Goal: Task Accomplishment & Management: Complete application form

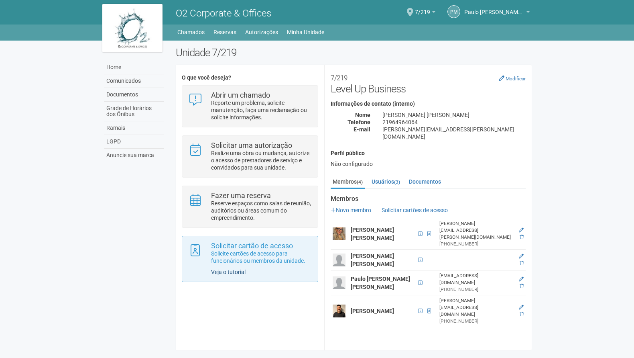
click at [240, 269] on link "Veja o tutorial" at bounding box center [228, 272] width 35 height 6
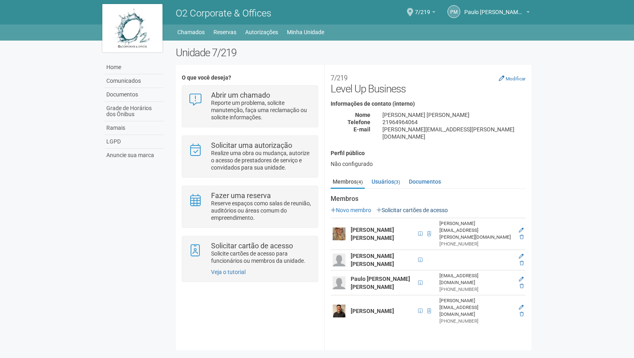
click at [411, 207] on link "Solicitar cartões de acesso" at bounding box center [412, 210] width 71 height 6
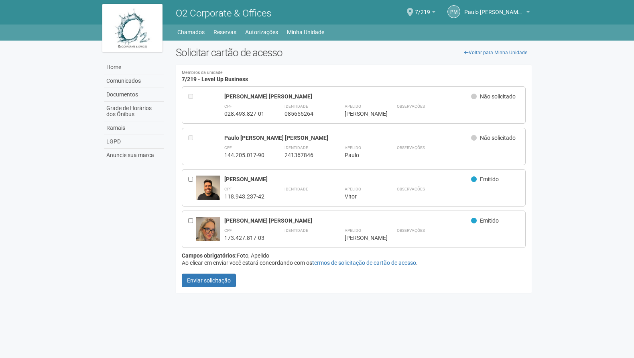
click at [325, 151] on div "Identidade 241367846" at bounding box center [305, 150] width 40 height 15
click at [291, 152] on div "241367846" at bounding box center [305, 154] width 40 height 7
click at [472, 47] on link "Voltar para Minha Unidade" at bounding box center [496, 53] width 72 height 12
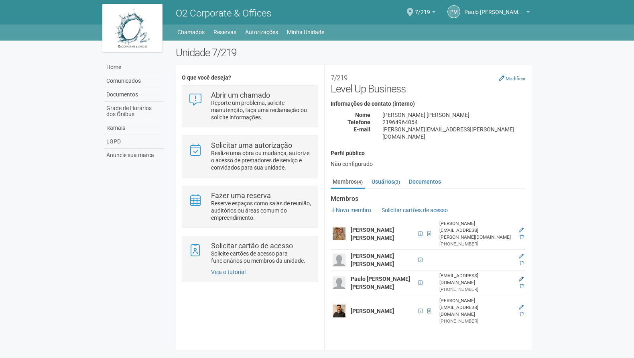
click at [521, 277] on icon at bounding box center [521, 279] width 5 height 5
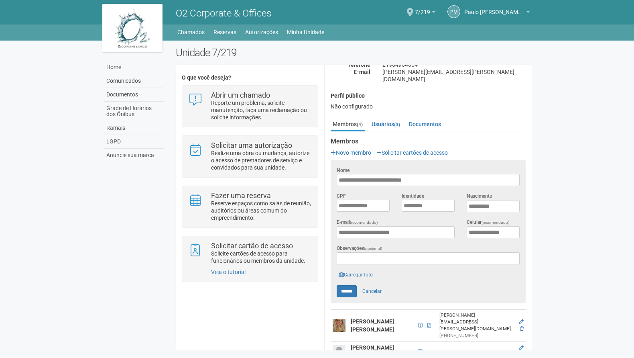
scroll to position [91, 0]
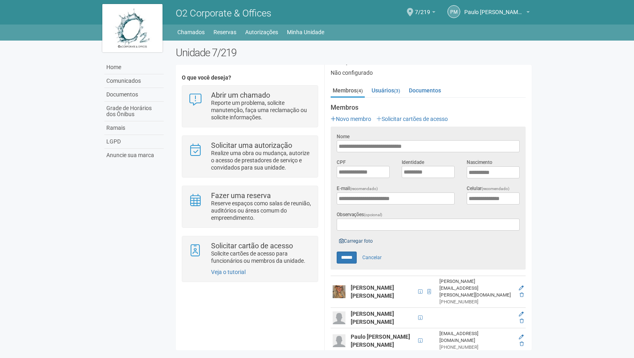
click at [365, 236] on link "Carregar foto" at bounding box center [356, 240] width 39 height 9
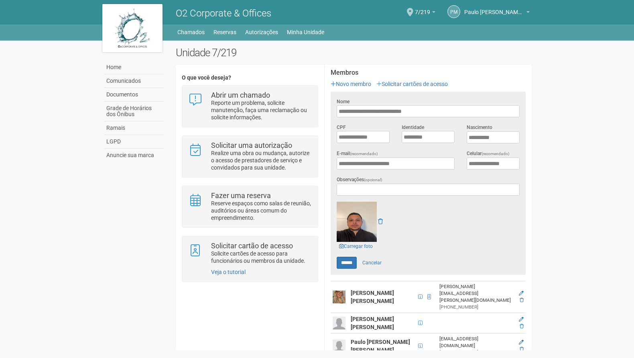
scroll to position [131, 0]
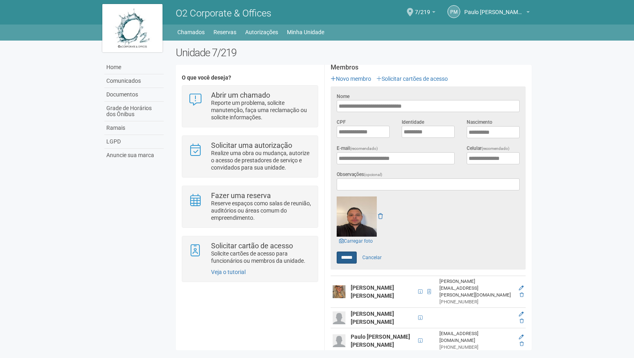
click at [348, 251] on input "******" at bounding box center [347, 257] width 20 height 12
type input "******"
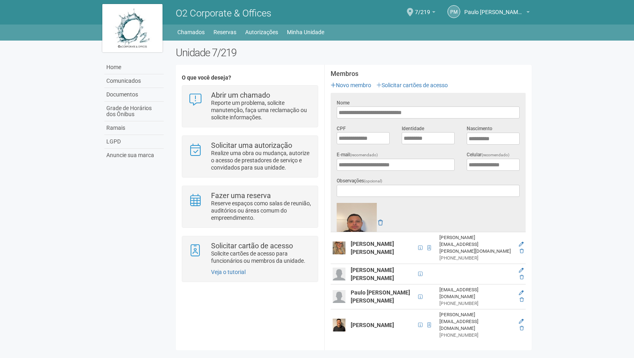
scroll to position [0, 0]
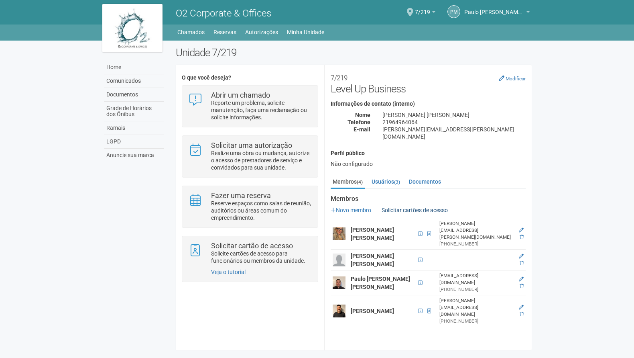
click at [412, 207] on link "Solicitar cartões de acesso" at bounding box center [412, 210] width 71 height 6
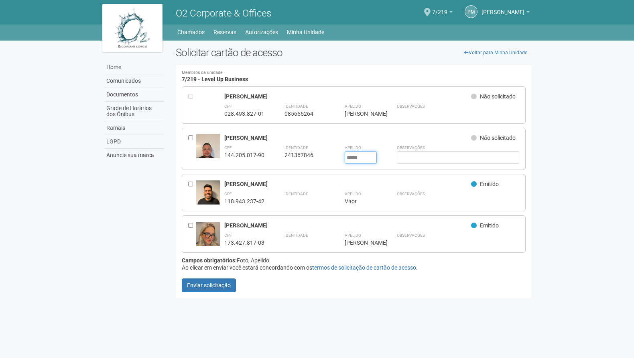
click at [367, 154] on input "*****" at bounding box center [361, 157] width 32 height 12
click at [216, 283] on button "Enviar solicitação" at bounding box center [209, 285] width 54 height 14
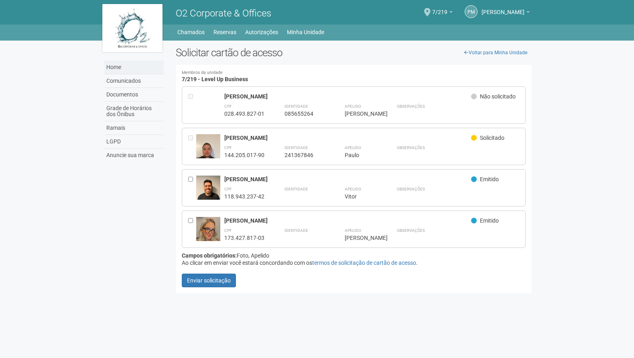
click at [124, 65] on link "Home" at bounding box center [133, 68] width 59 height 14
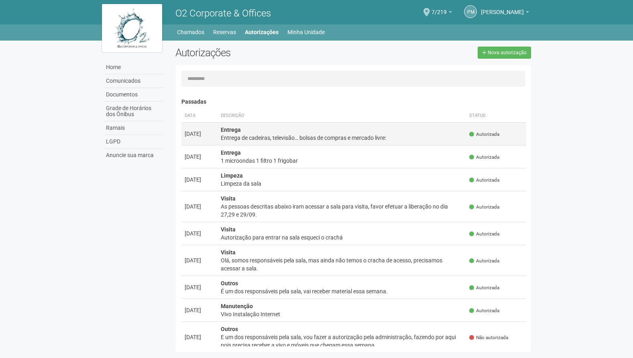
click at [280, 132] on td "Entrega Entrega de cadeiras, televisão… bolsas de compras e mercado livre:" at bounding box center [342, 133] width 249 height 23
